Goal: Navigation & Orientation: Find specific page/section

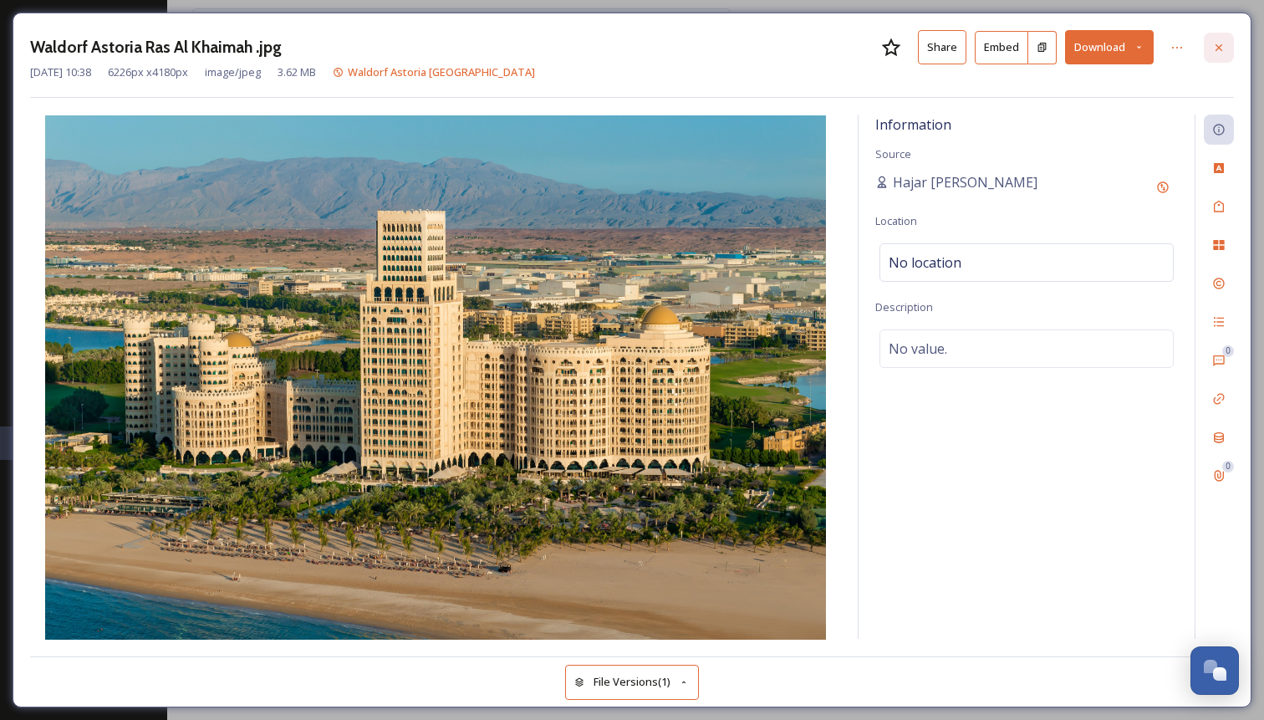
click at [1216, 49] on icon at bounding box center [1218, 46] width 7 height 7
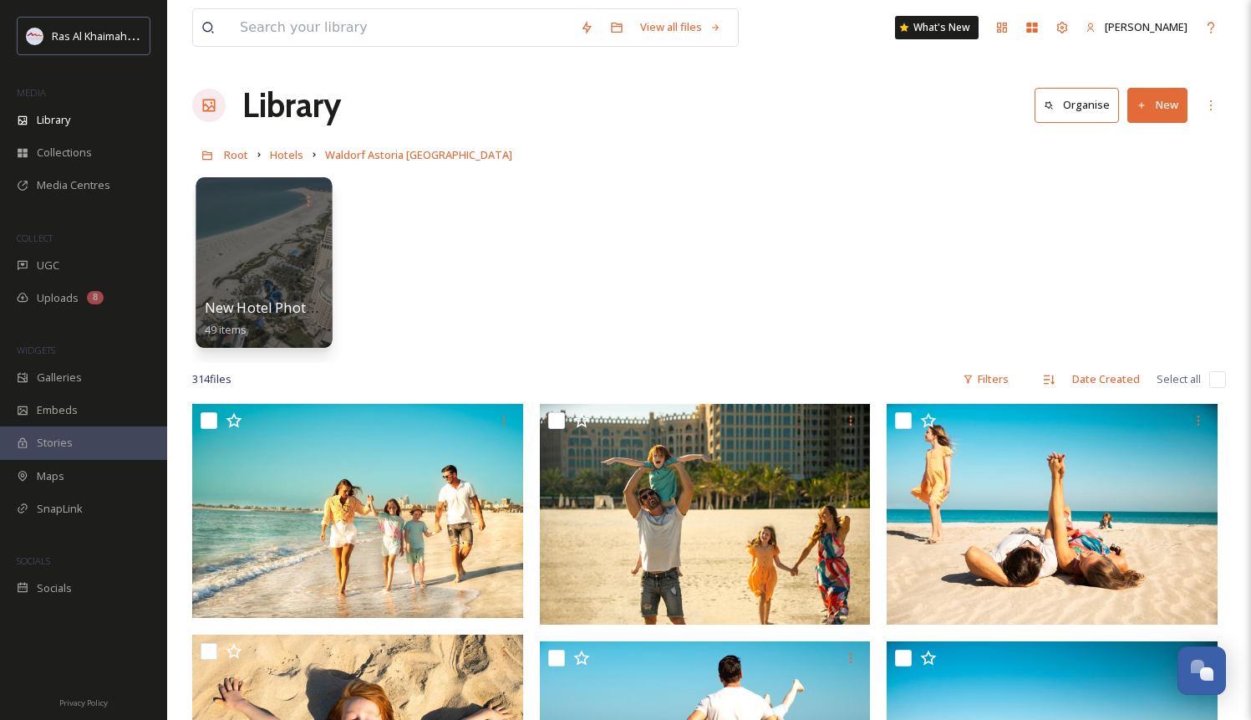
click at [283, 288] on div at bounding box center [264, 262] width 136 height 171
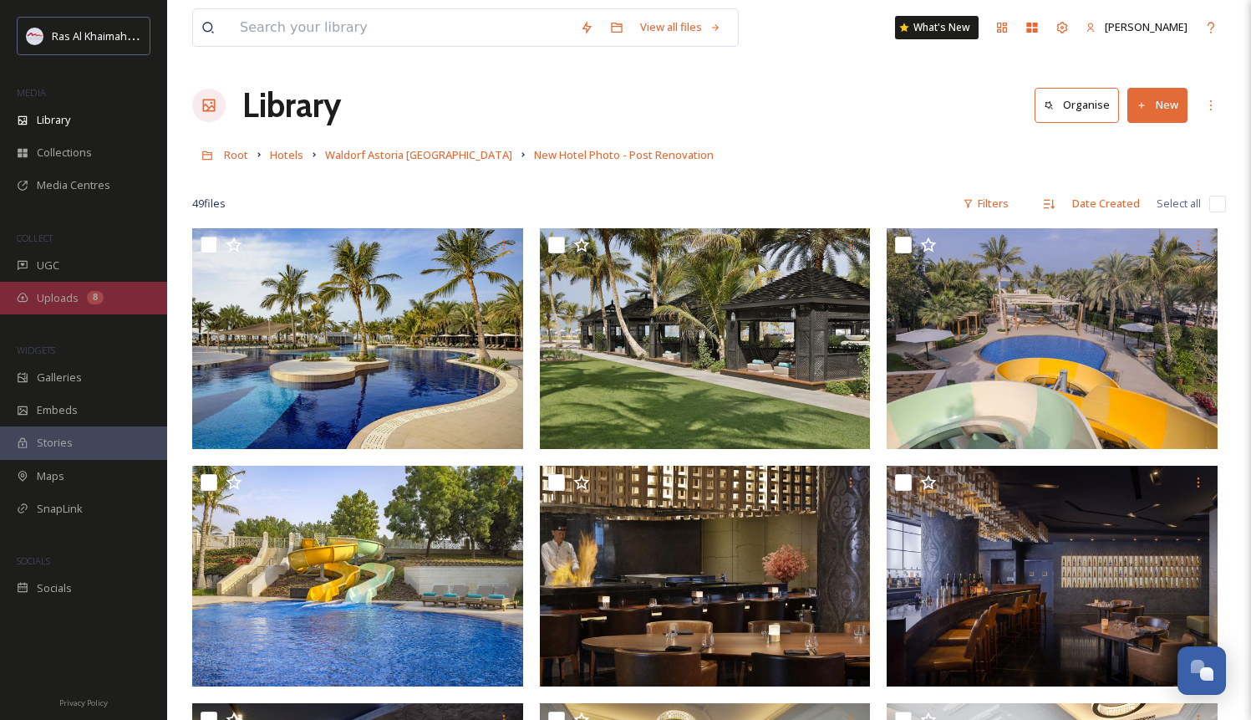
click at [92, 296] on div "8" at bounding box center [95, 297] width 17 height 13
